Goal: Transaction & Acquisition: Purchase product/service

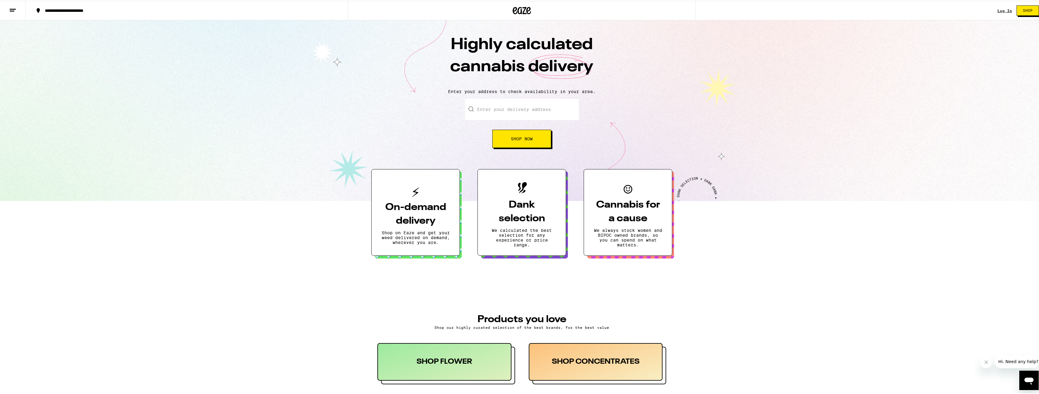
click at [1026, 12] on span "Shop" at bounding box center [1028, 10] width 10 height 4
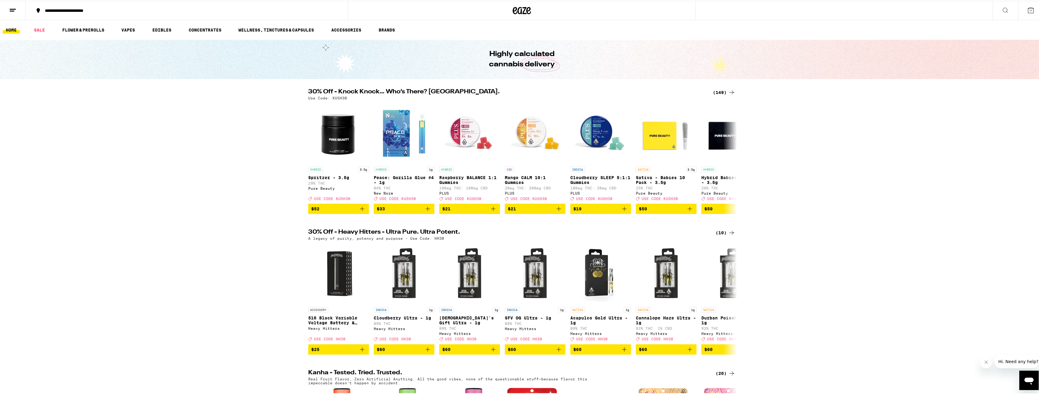
click at [130, 154] on div "30% Off - Knock Knock… Who’s There? Kush. (149) Use Code: KUSH30 HYBRID 3.5g Sp…" at bounding box center [521, 150] width 1043 height 125
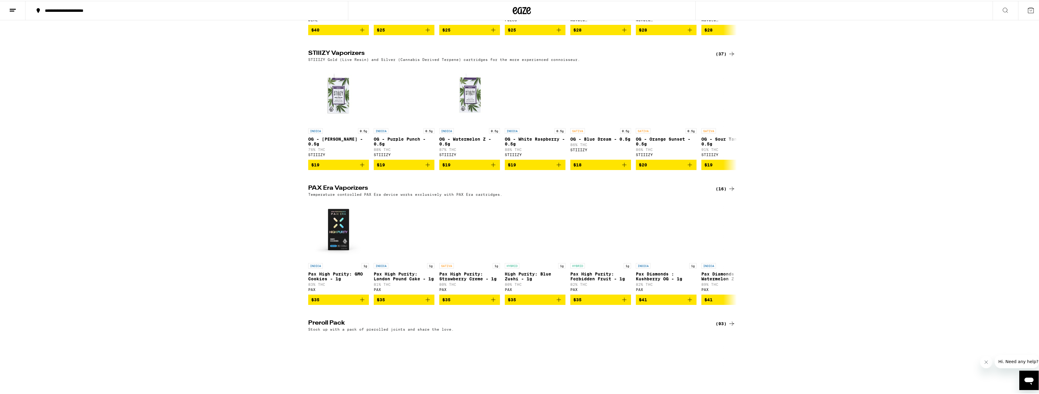
scroll to position [1002, 0]
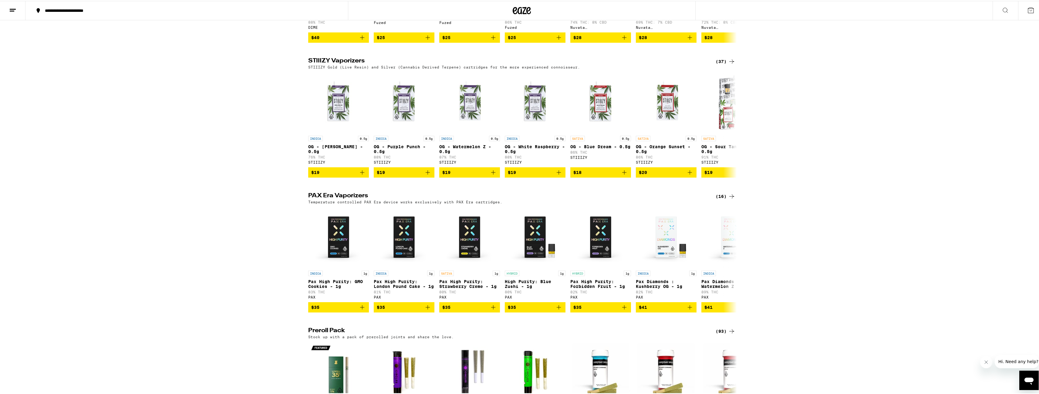
click at [124, 177] on div "STIIIZY Vaporizers (37) STIIIZY Gold (Live Resin) and Silver (Cannabis Derived …" at bounding box center [521, 117] width 1043 height 120
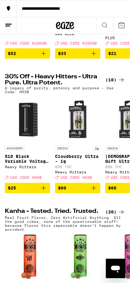
scroll to position [0, 0]
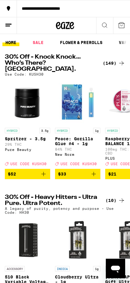
click at [10, 28] on icon at bounding box center [8, 25] width 7 height 7
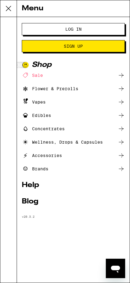
click at [76, 28] on span "Log In" at bounding box center [74, 29] width 16 height 4
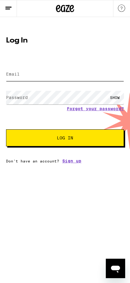
type input "[PERSON_NAME][EMAIL_ADDRESS][PERSON_NAME][DOMAIN_NAME]"
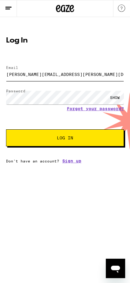
click at [48, 72] on input "[PERSON_NAME][EMAIL_ADDRESS][PERSON_NAME][DOMAIN_NAME]" at bounding box center [65, 74] width 118 height 14
click at [39, 139] on span "Log In" at bounding box center [65, 138] width 69 height 4
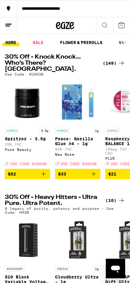
click at [63, 25] on icon at bounding box center [65, 25] width 18 height 11
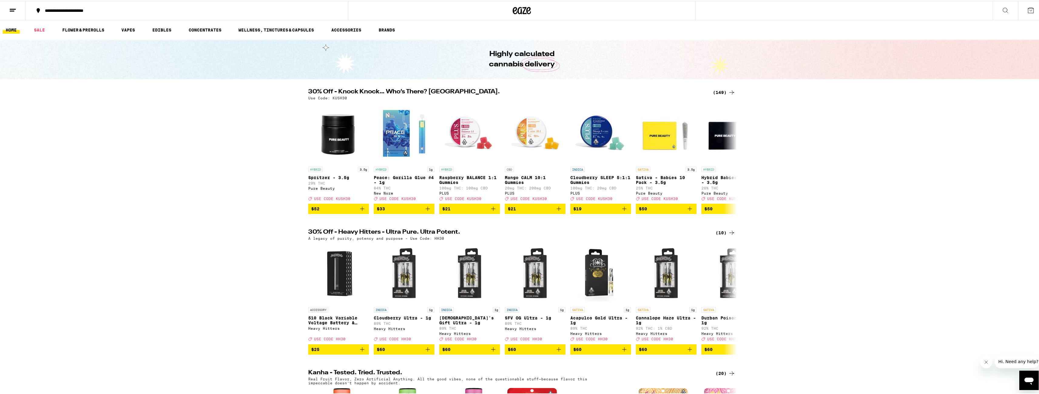
click at [10, 8] on line at bounding box center [13, 8] width 6 height 0
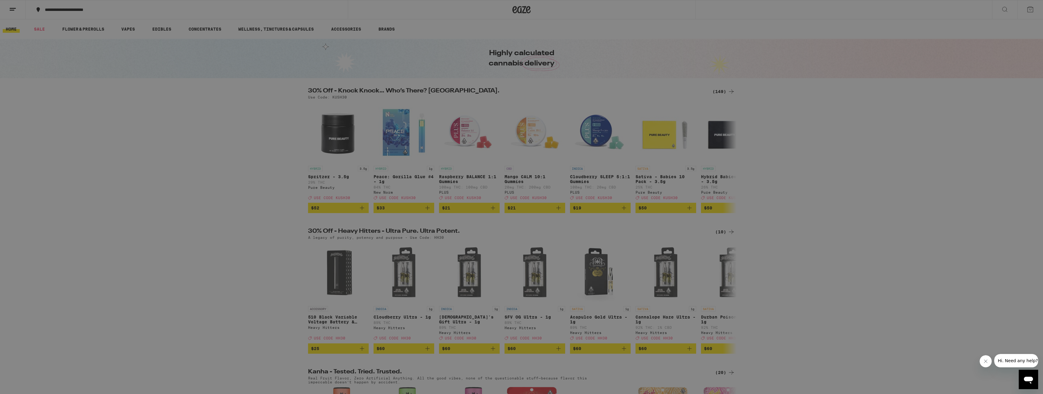
click at [10, 8] on icon at bounding box center [13, 10] width 12 height 12
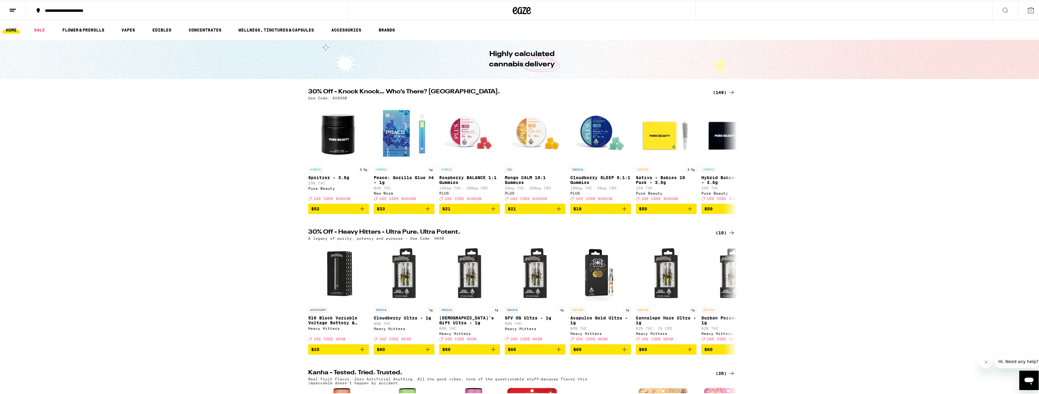
click at [841, 345] on div "30% Off - Heavy Hitters - Ultra Pure. Ultra Potent. (10) A legacy of purity, po…" at bounding box center [521, 290] width 1043 height 125
click at [989, 363] on button "Close message from company" at bounding box center [986, 362] width 12 height 12
click at [1024, 382] on icon "Open messaging window" at bounding box center [1028, 380] width 11 height 11
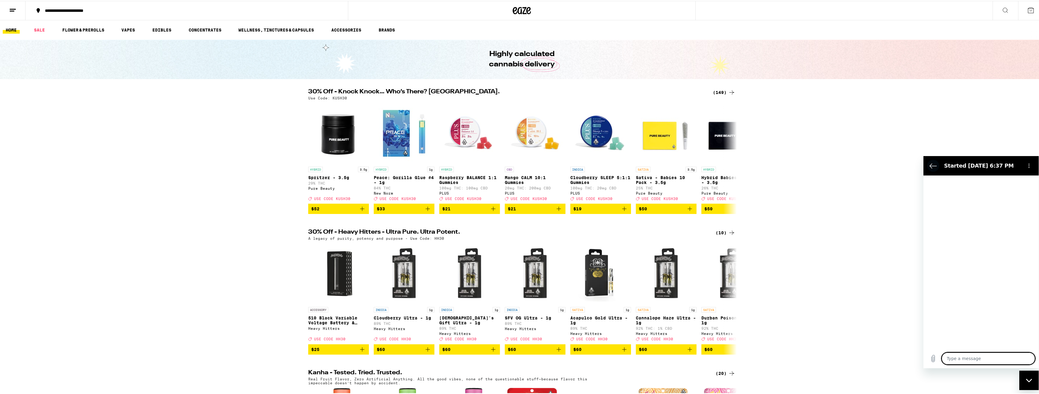
type textarea "x"
click at [931, 164] on icon "Back to the conversation list" at bounding box center [932, 167] width 7 height 7
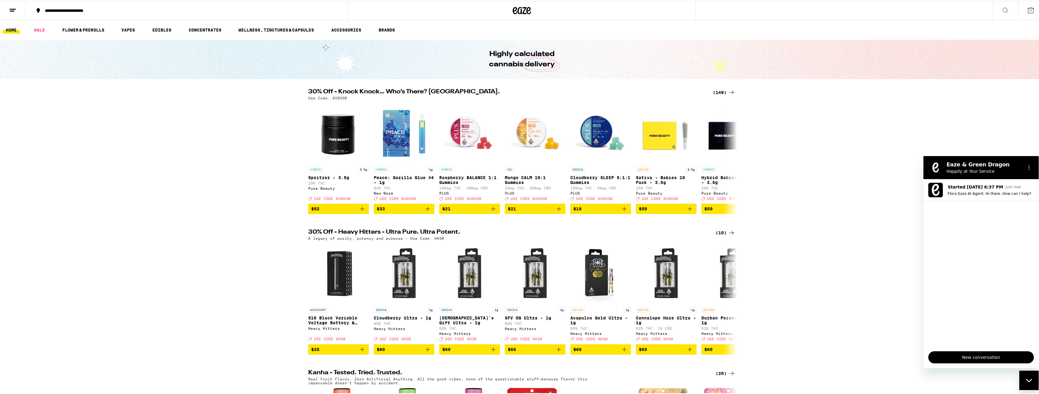
drag, startPoint x: 1035, startPoint y: 381, endPoint x: 2050, endPoint y: 720, distance: 1070.0
click at [1035, 381] on div "Close messaging window" at bounding box center [1029, 380] width 18 height 18
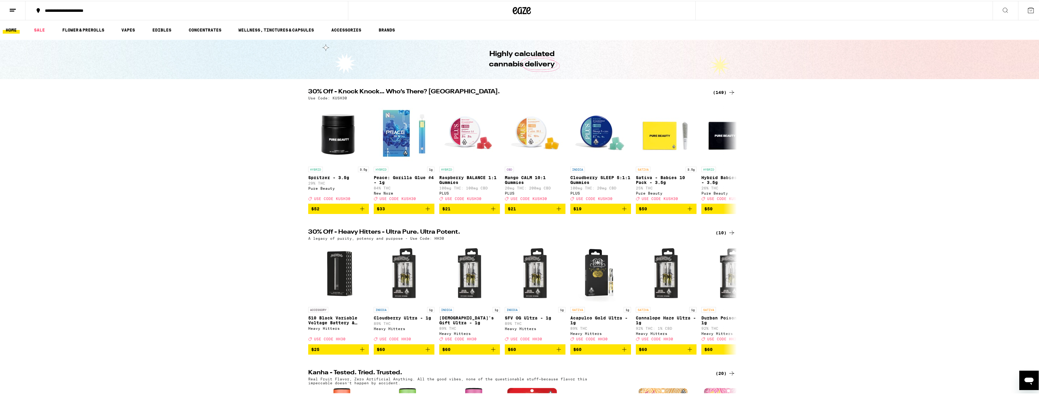
click at [988, 69] on div "Highly calculated cannabis delivery" at bounding box center [521, 58] width 1043 height 39
click at [518, 5] on icon at bounding box center [522, 9] width 18 height 11
click at [162, 208] on div "30% Off - Knock Knock… Who’s There? Kush. (149) Use Code: KUSH30 HYBRID 3.5g Sp…" at bounding box center [521, 150] width 1043 height 125
